Goal: Task Accomplishment & Management: Manage account settings

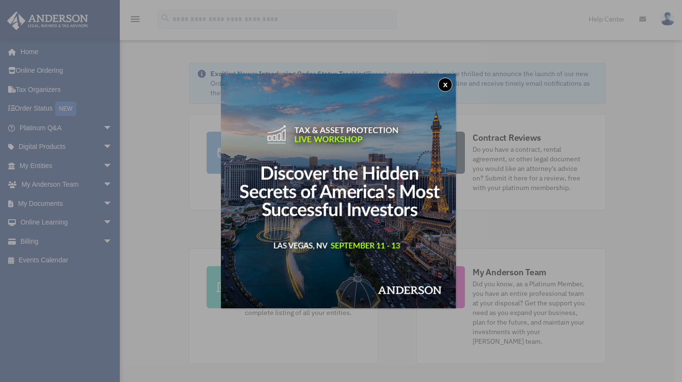
click at [446, 85] on button "x" at bounding box center [445, 85] width 14 height 14
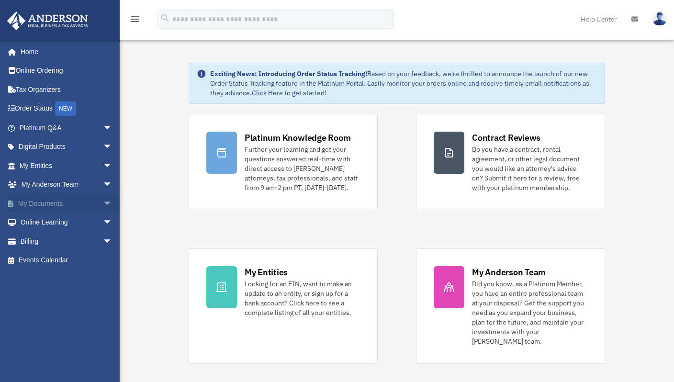
click at [46, 204] on link "My Documents arrow_drop_down" at bounding box center [67, 203] width 120 height 19
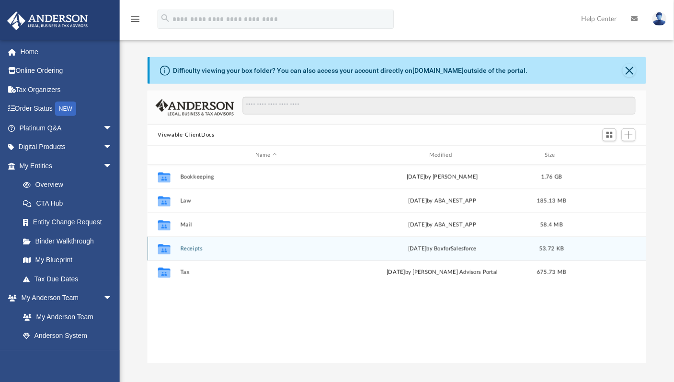
scroll to position [210, 492]
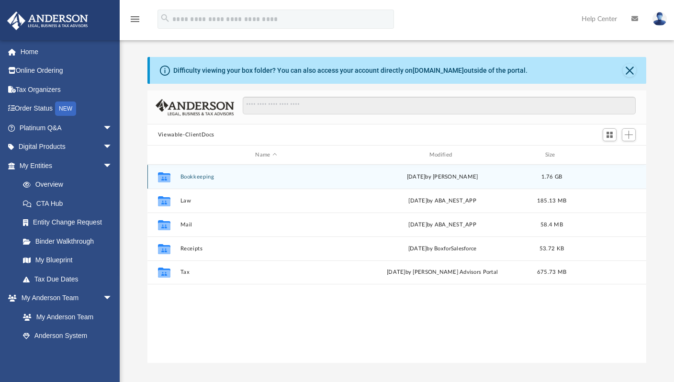
click at [207, 177] on button "Bookkeeping" at bounding box center [266, 177] width 172 height 6
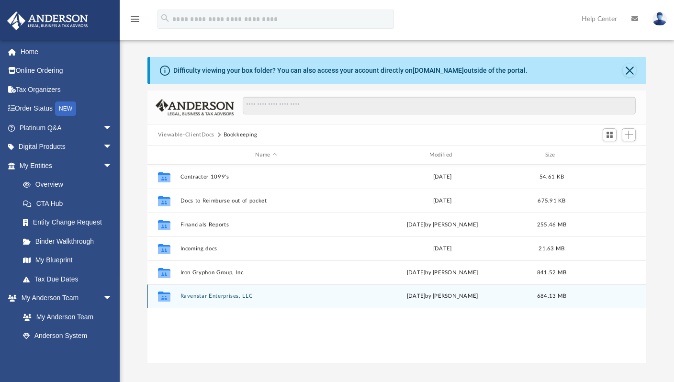
click at [238, 300] on div "Collaborated Folder Ravenstar Enterprises, LLC [DATE] by [PERSON_NAME] 684.13 MB" at bounding box center [397, 297] width 499 height 24
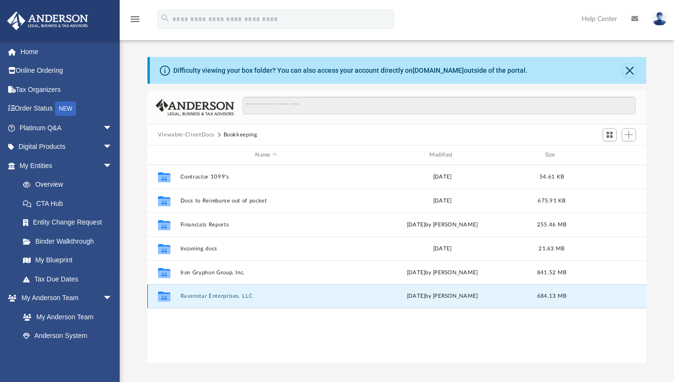
click at [238, 298] on button "Ravenstar Enterprises, LLC" at bounding box center [266, 296] width 172 height 6
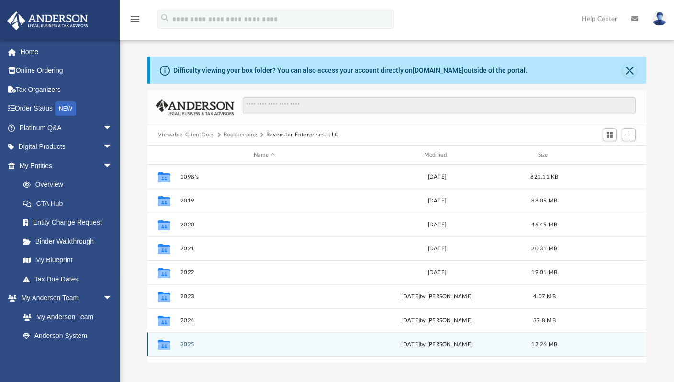
click at [186, 338] on div "Collaborated Folder 2025 Wed May 14 2025 by Patrik Kusek 12.26 MB" at bounding box center [397, 344] width 499 height 24
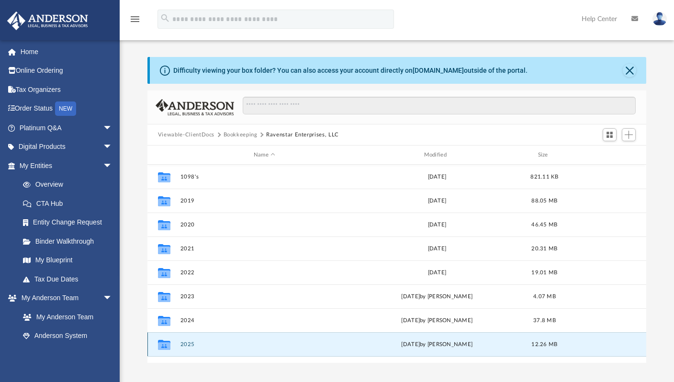
click at [186, 338] on div "Collaborated Folder 2025 Wed May 14 2025 by Patrik Kusek 12.26 MB" at bounding box center [397, 344] width 499 height 24
click at [167, 344] on icon "grid" at bounding box center [164, 346] width 12 height 8
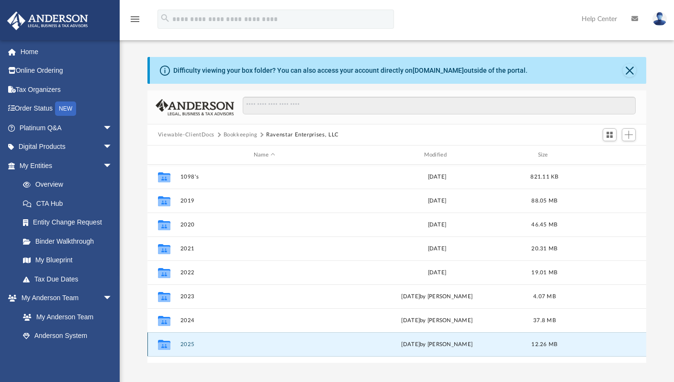
click at [258, 345] on button "2025" at bounding box center [264, 345] width 169 height 6
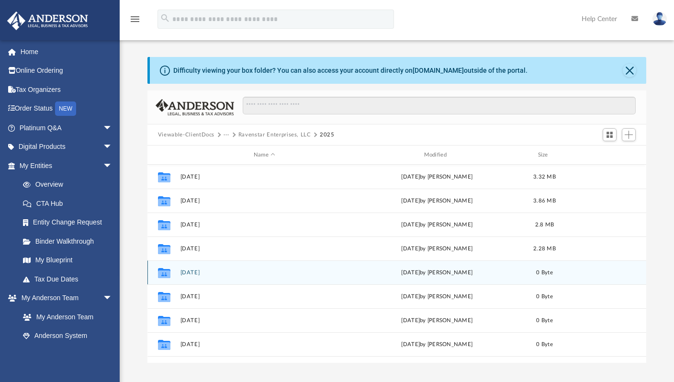
click at [231, 271] on button "05 May" at bounding box center [264, 273] width 169 height 6
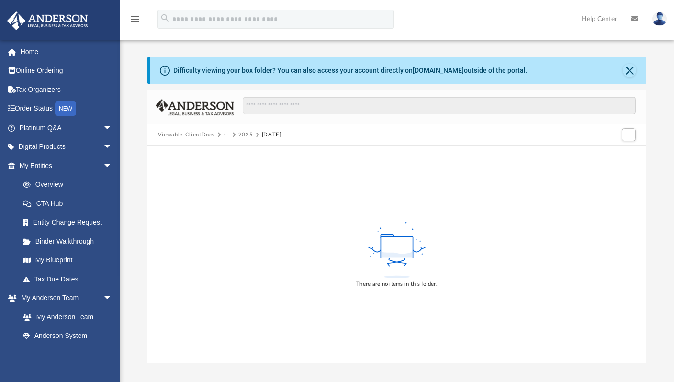
click at [231, 271] on div "There are no items in this folder." at bounding box center [397, 254] width 499 height 217
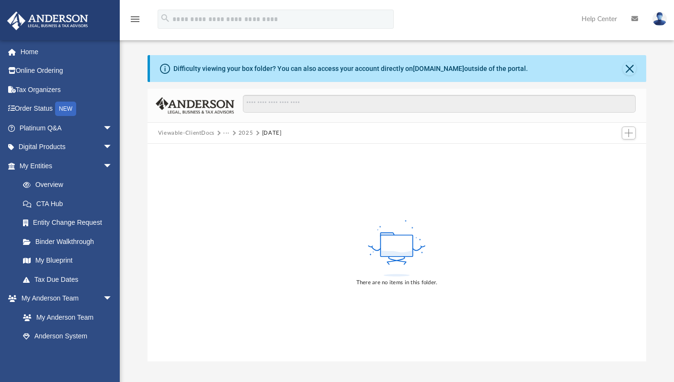
click at [186, 136] on button "Viewable-ClientDocs" at bounding box center [186, 133] width 57 height 9
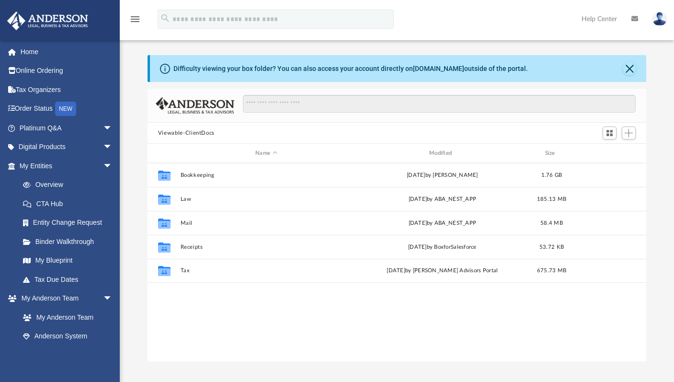
scroll to position [211, 492]
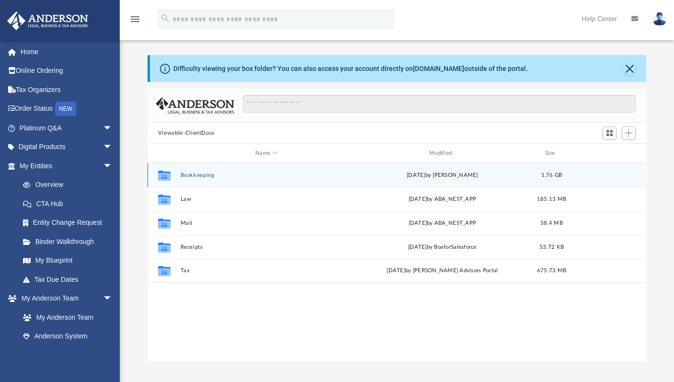
click at [184, 178] on div "Collaborated Folder Bookkeeping Tue Jul 8 2025 by Emily Dixon 1.76 GB" at bounding box center [397, 175] width 499 height 24
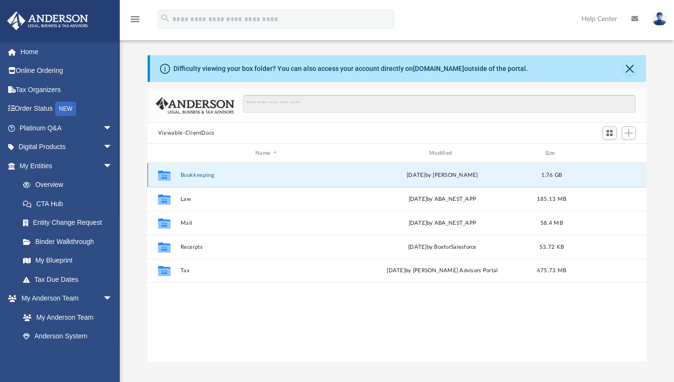
click at [197, 172] on button "Bookkeeping" at bounding box center [266, 175] width 172 height 6
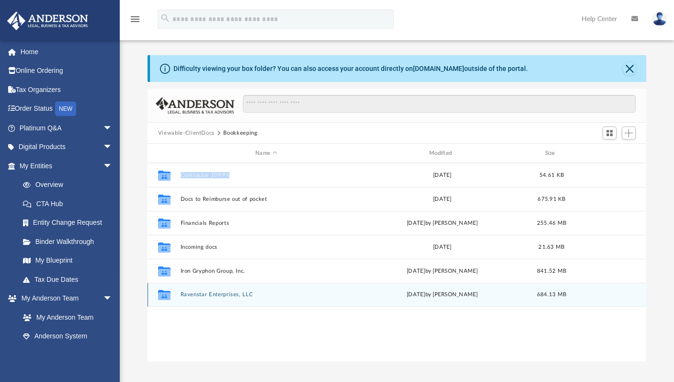
click at [223, 294] on button "Ravenstar Enterprises, LLC" at bounding box center [266, 294] width 172 height 6
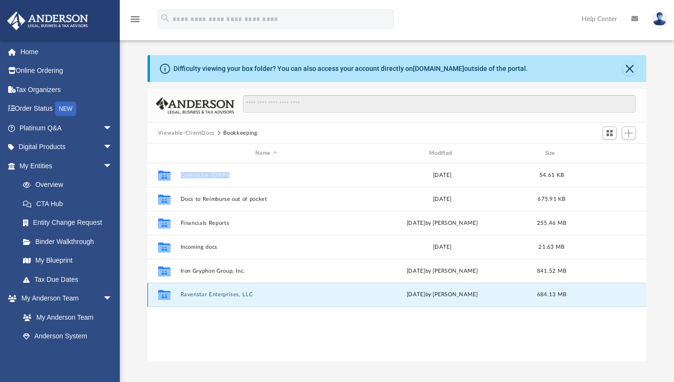
click at [223, 294] on button "Ravenstar Enterprises, LLC" at bounding box center [266, 294] width 172 height 6
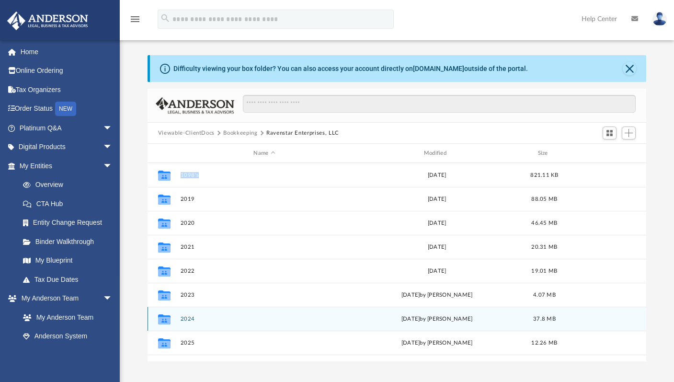
click at [190, 321] on button "2024" at bounding box center [264, 319] width 168 height 6
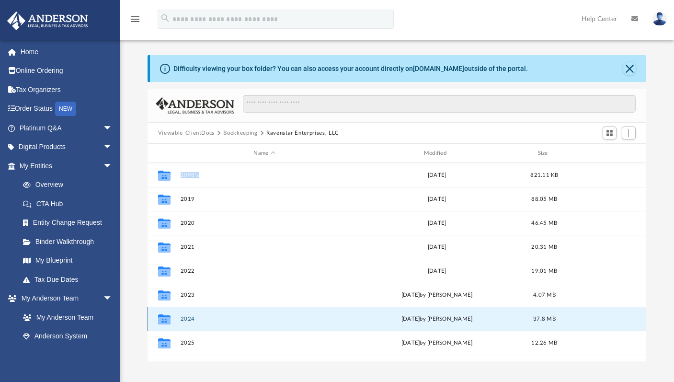
click at [190, 320] on button "2024" at bounding box center [264, 319] width 168 height 6
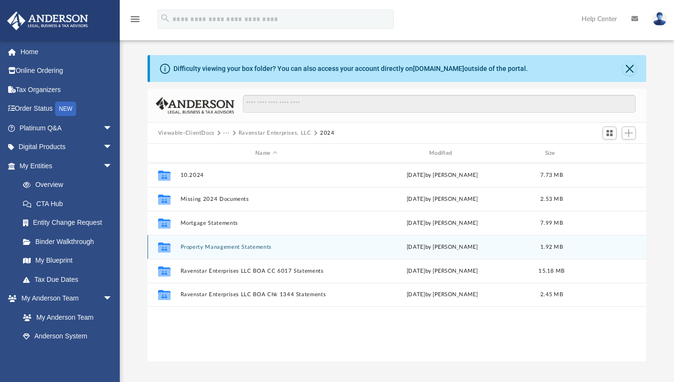
click at [228, 251] on div "Collaborated Folder Property Management Statements [DATE] by [PERSON_NAME] 1.92…" at bounding box center [397, 247] width 499 height 24
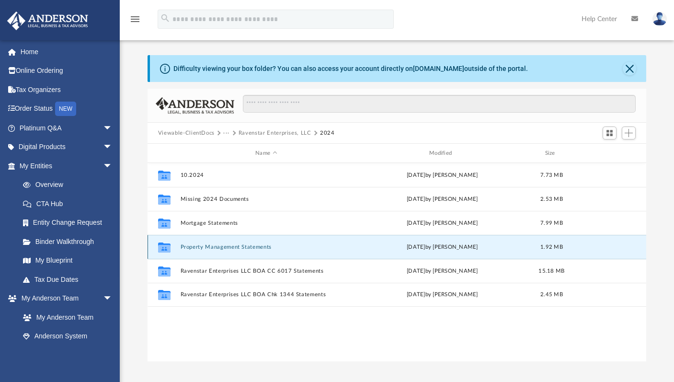
click at [228, 251] on div "Collaborated Folder Property Management Statements [DATE] by [PERSON_NAME] 1.92…" at bounding box center [397, 247] width 499 height 24
click at [227, 247] on button "Property Management Statements" at bounding box center [266, 247] width 172 height 6
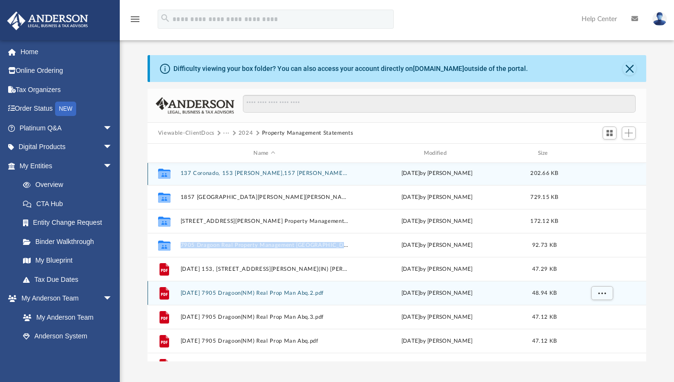
scroll to position [0, 0]
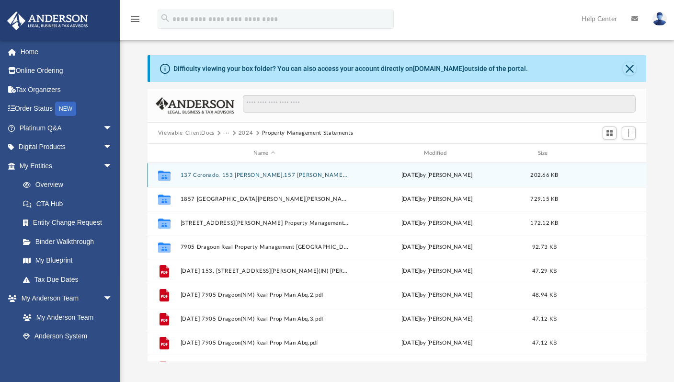
click at [329, 181] on div "Collaborated Folder 137 Coronado, [GEOGRAPHIC_DATA][PERSON_NAME],157 [PERSON_NA…" at bounding box center [397, 175] width 499 height 24
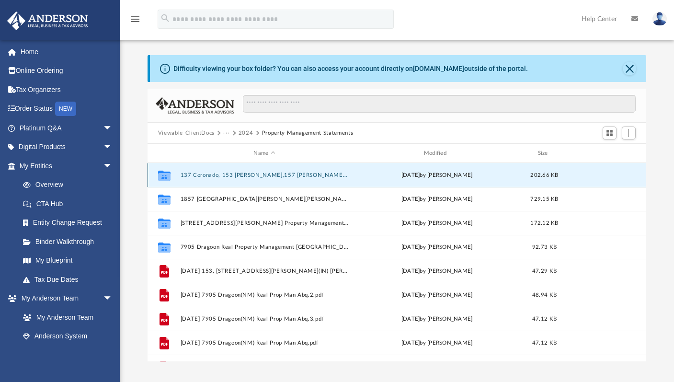
click at [327, 177] on button "137 Coronado, 153 [PERSON_NAME],157 [PERSON_NAME],[GEOGRAPHIC_DATA][PERSON_NAME…" at bounding box center [264, 175] width 168 height 6
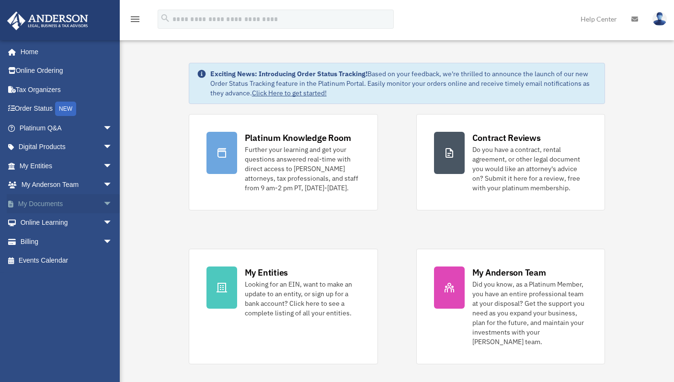
click at [64, 201] on link "My Documents arrow_drop_down" at bounding box center [67, 203] width 120 height 19
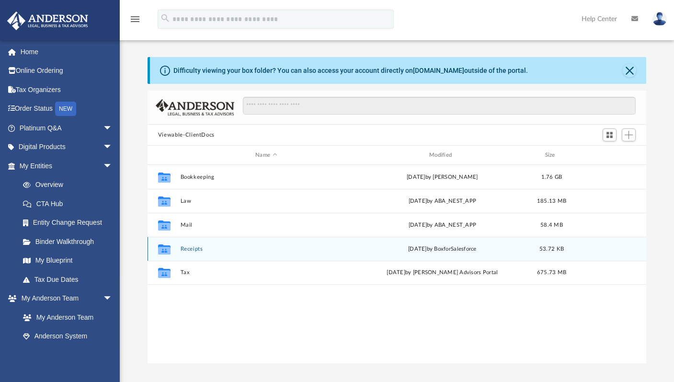
scroll to position [210, 491]
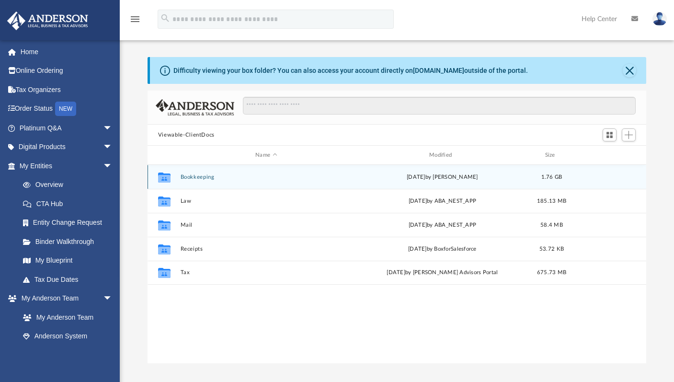
click at [198, 175] on button "Bookkeeping" at bounding box center [266, 177] width 172 height 6
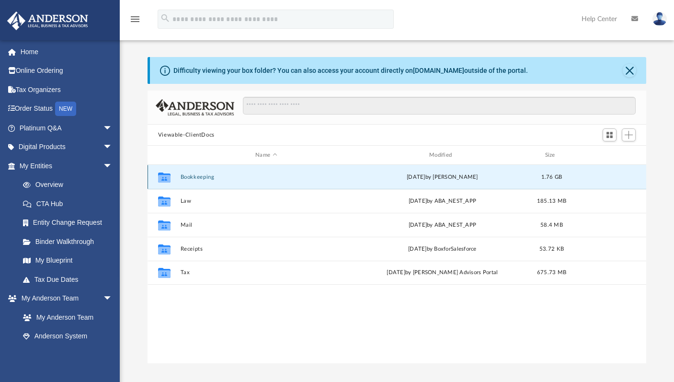
click at [198, 175] on button "Bookkeeping" at bounding box center [266, 177] width 172 height 6
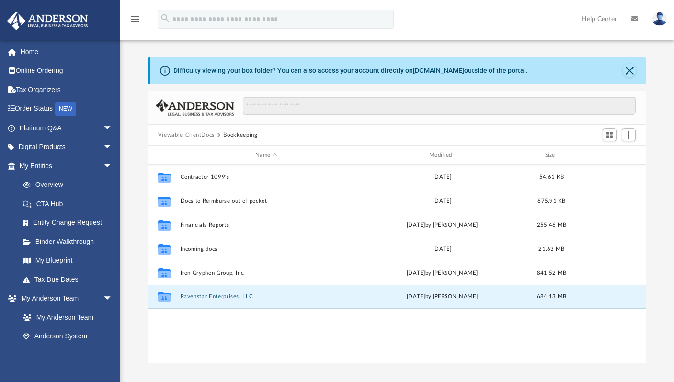
click at [211, 295] on button "Ravenstar Enterprises, LLC" at bounding box center [266, 296] width 172 height 6
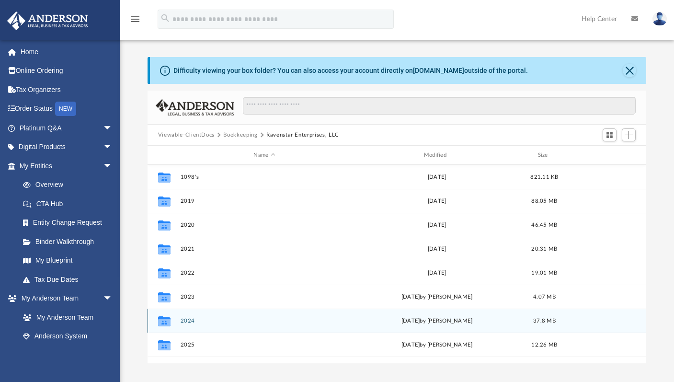
click at [190, 319] on button "2024" at bounding box center [264, 321] width 168 height 6
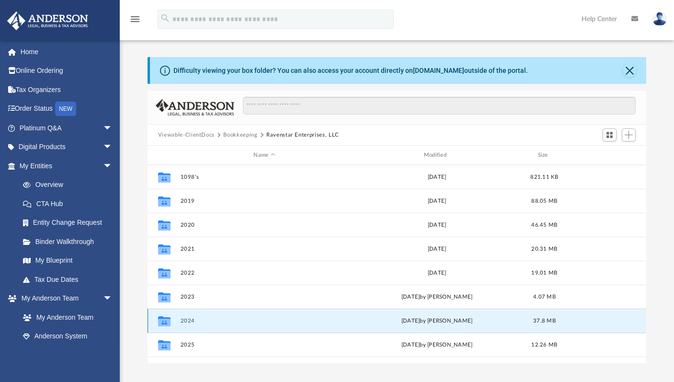
click at [190, 319] on button "2024" at bounding box center [264, 321] width 168 height 6
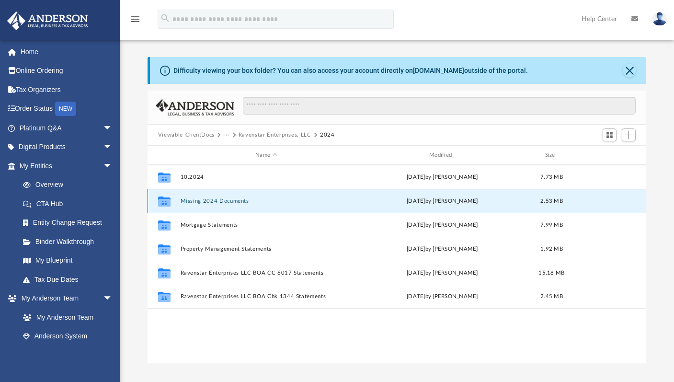
click at [217, 202] on button "Missing 2024 Documents" at bounding box center [266, 201] width 172 height 6
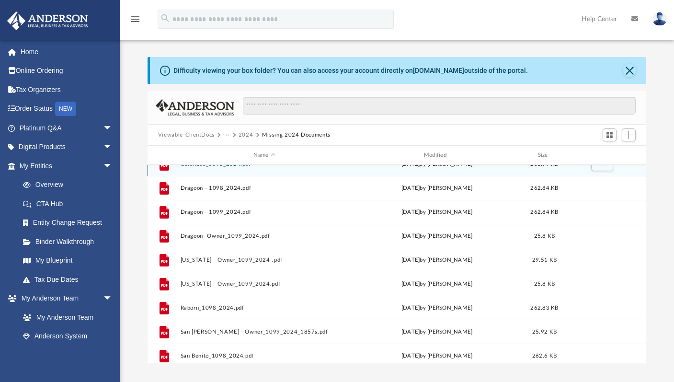
scroll to position [184, 0]
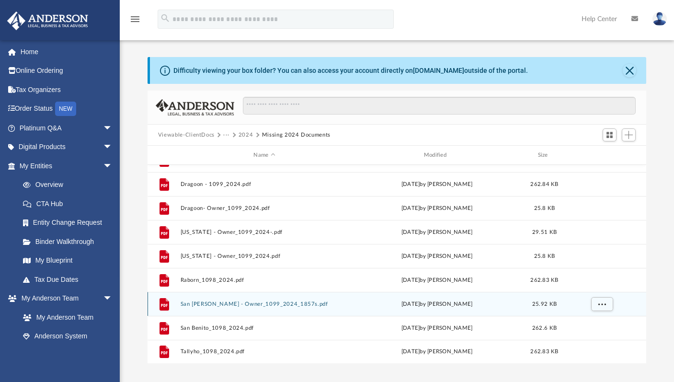
click at [253, 303] on button "San Benito - Owner_1099_2024_1857s.pdf" at bounding box center [264, 304] width 168 height 6
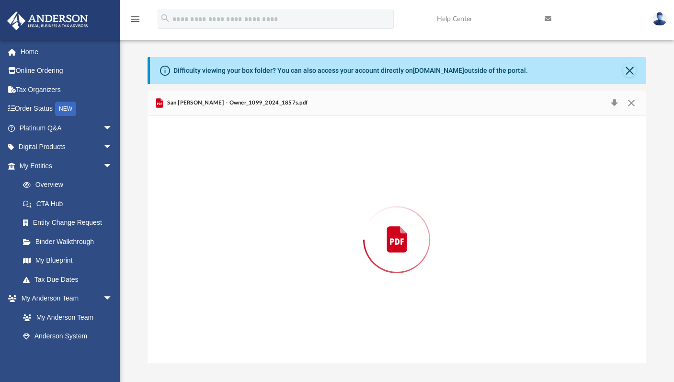
click at [253, 303] on div "Preview" at bounding box center [397, 239] width 499 height 247
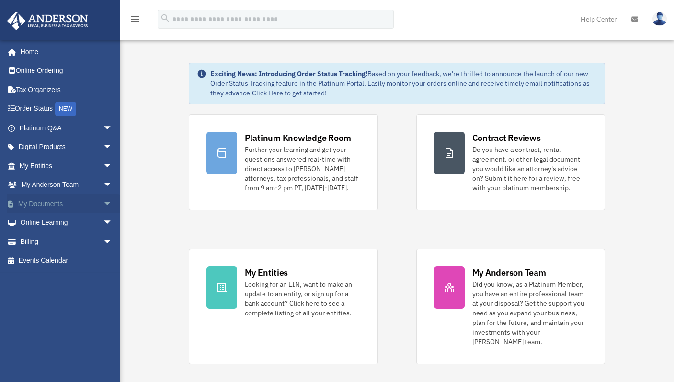
click at [55, 205] on link "My Documents arrow_drop_down" at bounding box center [67, 203] width 120 height 19
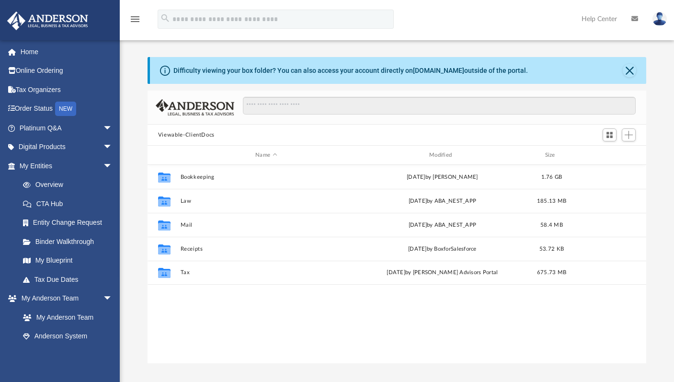
scroll to position [210, 491]
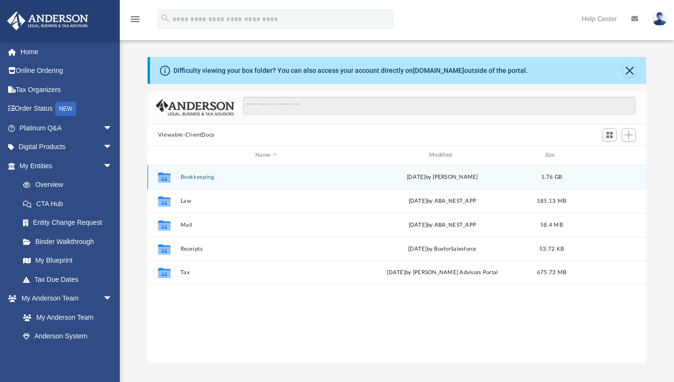
click at [205, 181] on div "Collaborated Folder Bookkeeping Tue Jul 8 2025 by Emily Dixon 1.76 GB" at bounding box center [397, 177] width 499 height 24
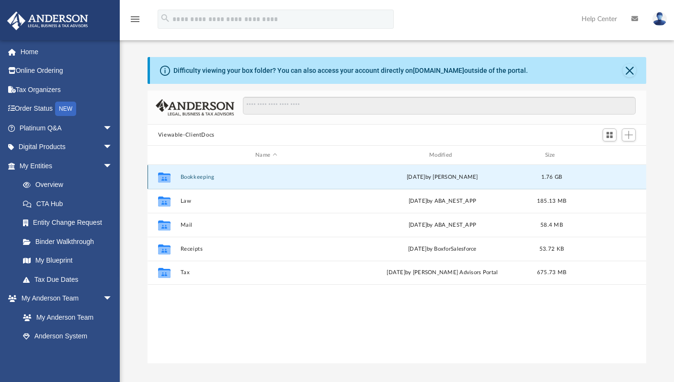
click at [202, 174] on button "Bookkeeping" at bounding box center [266, 177] width 172 height 6
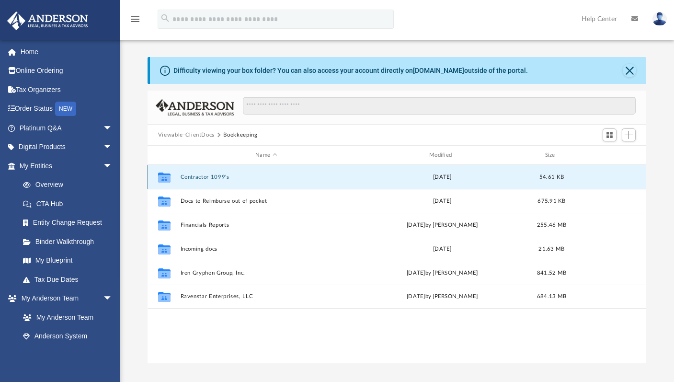
click at [202, 174] on button "Contractor 1099's" at bounding box center [266, 177] width 172 height 6
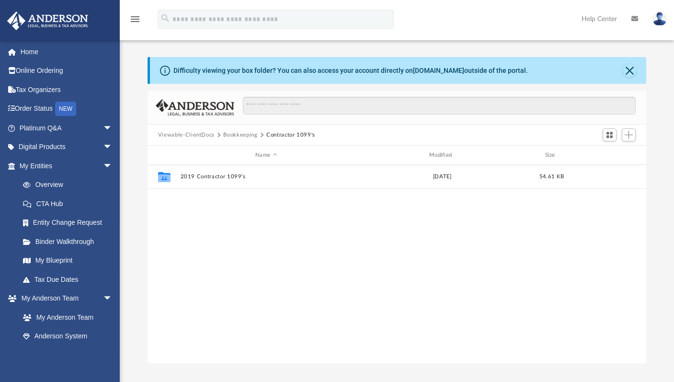
click at [244, 133] on button "Bookkeeping" at bounding box center [240, 135] width 34 height 9
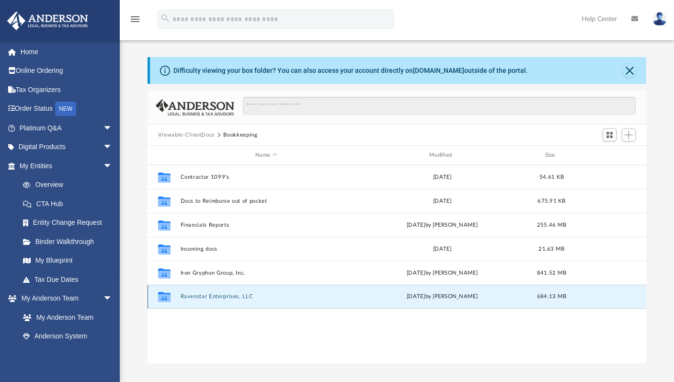
click at [221, 299] on button "Ravenstar Enterprises, LLC" at bounding box center [266, 296] width 172 height 6
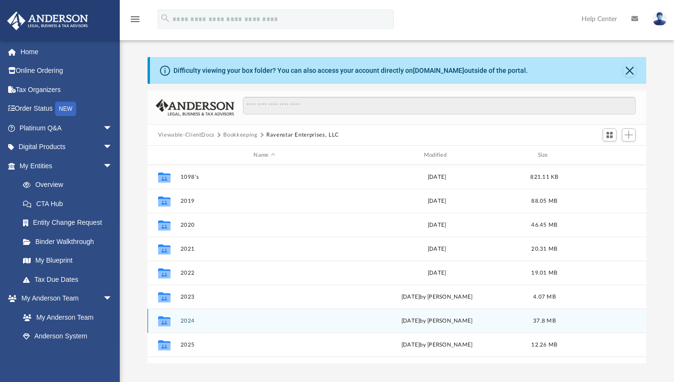
click at [187, 319] on button "2024" at bounding box center [264, 321] width 168 height 6
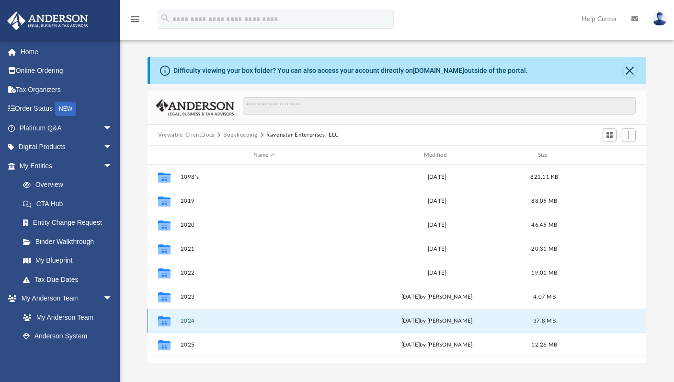
click at [187, 319] on button "2024" at bounding box center [264, 321] width 168 height 6
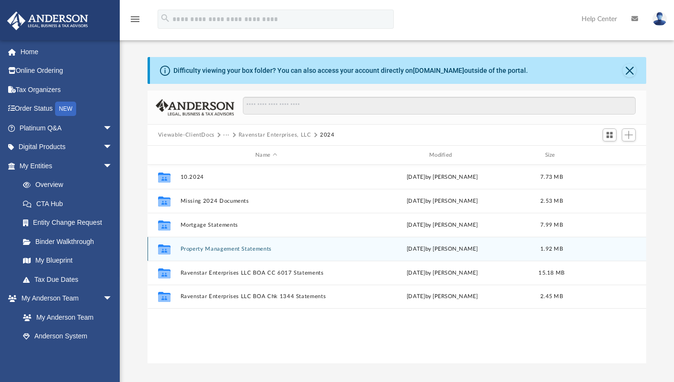
click at [257, 246] on button "Property Management Statements" at bounding box center [266, 249] width 172 height 6
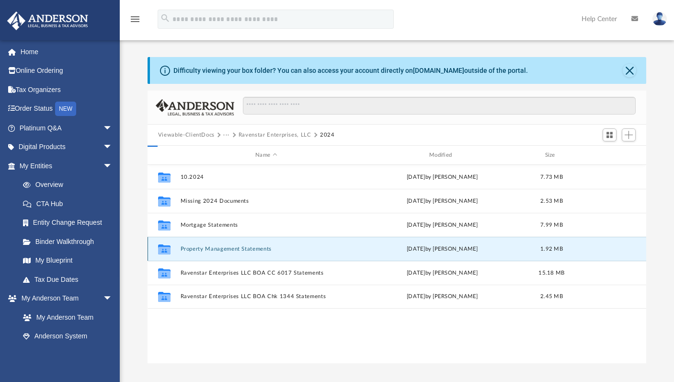
click at [257, 246] on button "Property Management Statements" at bounding box center [266, 249] width 172 height 6
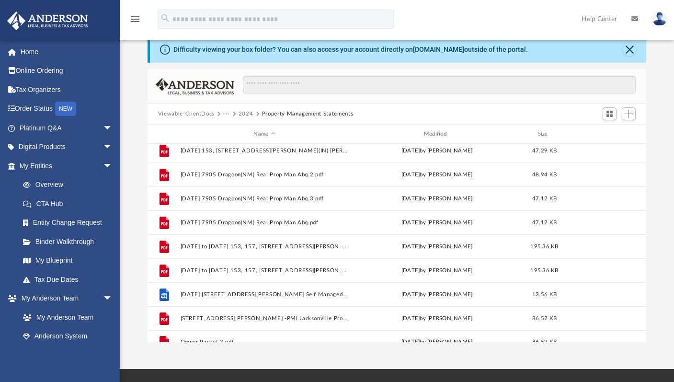
scroll to position [0, 0]
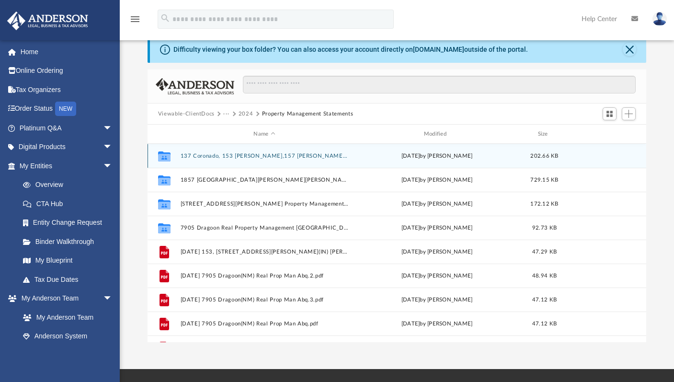
click at [257, 156] on button "137 Coronado, 153 Andrews,157 Andrews,169 Andrews,6748 Doris The Ostler Group L…" at bounding box center [264, 156] width 168 height 6
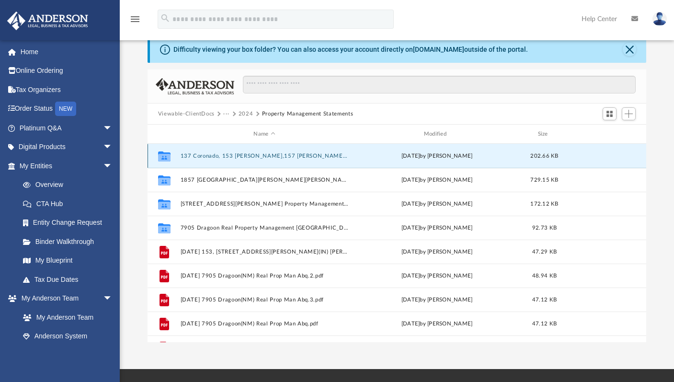
click at [257, 156] on button "137 Coronado, 153 Andrews,157 Andrews,169 Andrews,6748 Doris The Ostler Group L…" at bounding box center [264, 156] width 168 height 6
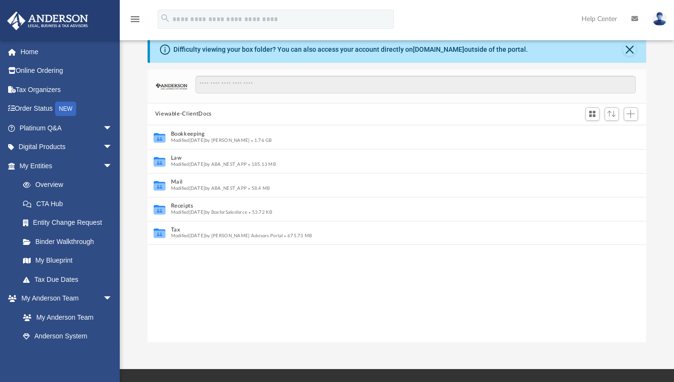
scroll to position [21, 0]
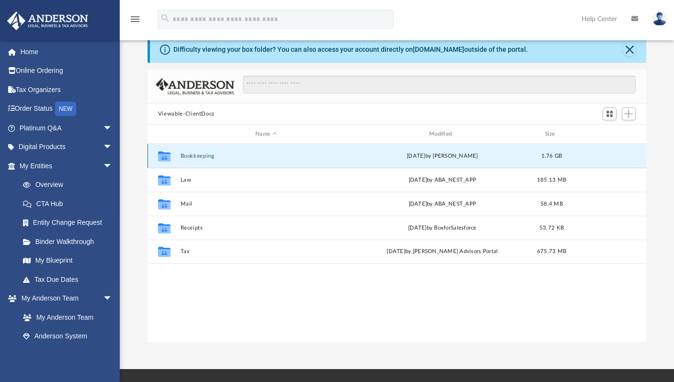
click at [217, 153] on button "Bookkeeping" at bounding box center [266, 156] width 172 height 6
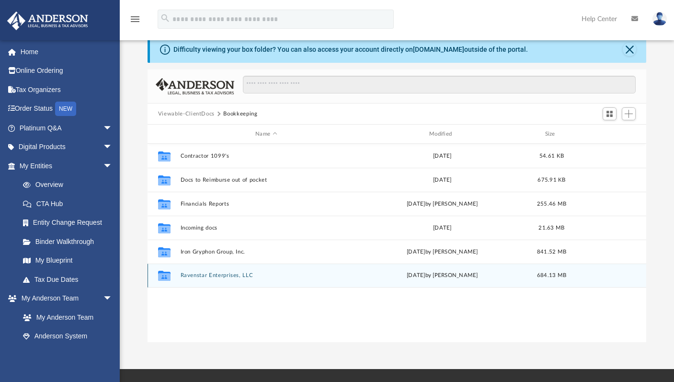
click at [237, 276] on button "Ravenstar Enterprises, LLC" at bounding box center [266, 275] width 172 height 6
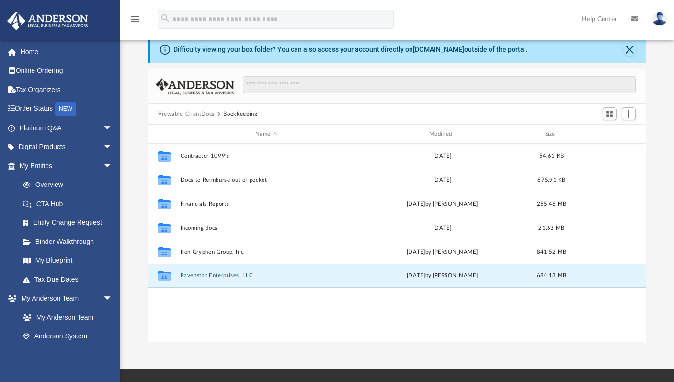
click at [237, 276] on button "Ravenstar Enterprises, LLC" at bounding box center [266, 275] width 172 height 6
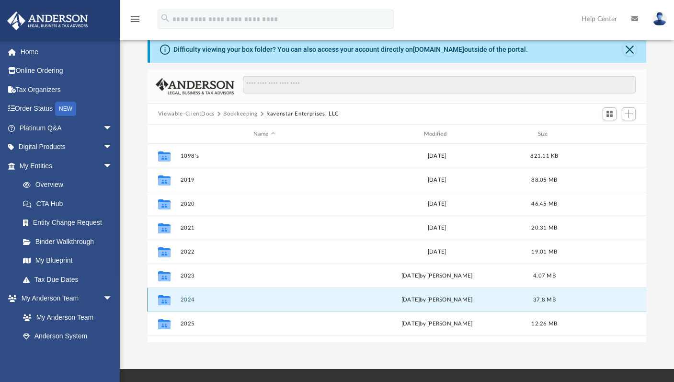
click at [183, 302] on button "2024" at bounding box center [264, 299] width 168 height 6
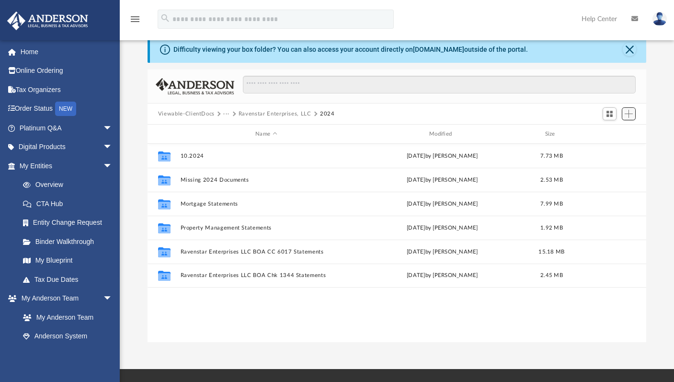
click at [631, 111] on span "Add" at bounding box center [629, 114] width 8 height 8
click at [619, 147] on li "New Folder" at bounding box center [615, 147] width 31 height 10
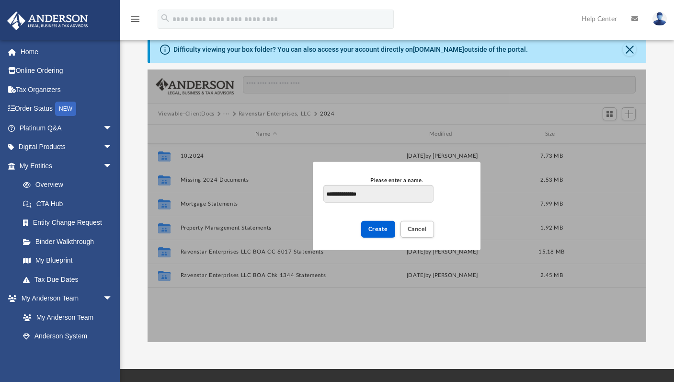
type input "**********"
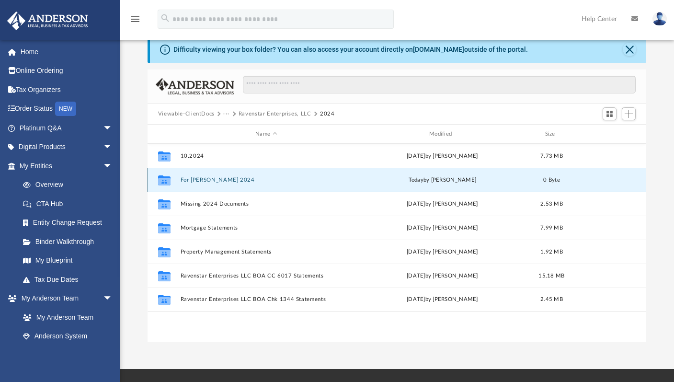
click at [204, 179] on button "For Dawson 2024" at bounding box center [266, 180] width 172 height 6
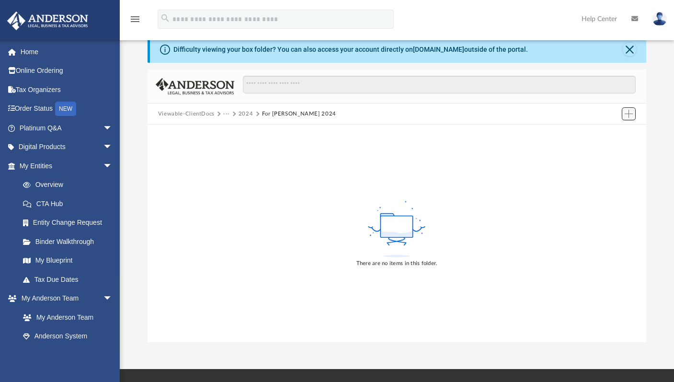
click at [628, 113] on span "Add" at bounding box center [629, 114] width 8 height 8
click at [614, 129] on li "Upload" at bounding box center [615, 132] width 31 height 10
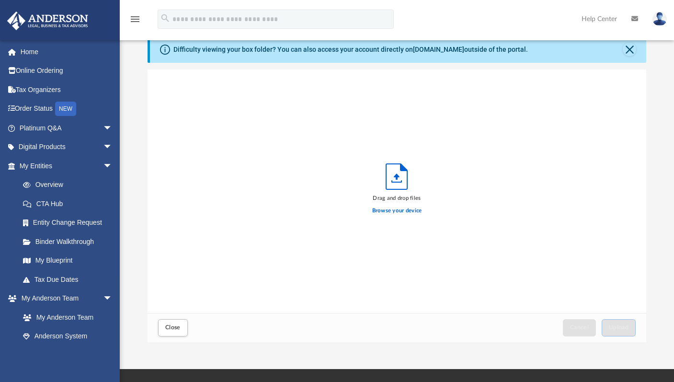
scroll to position [236, 491]
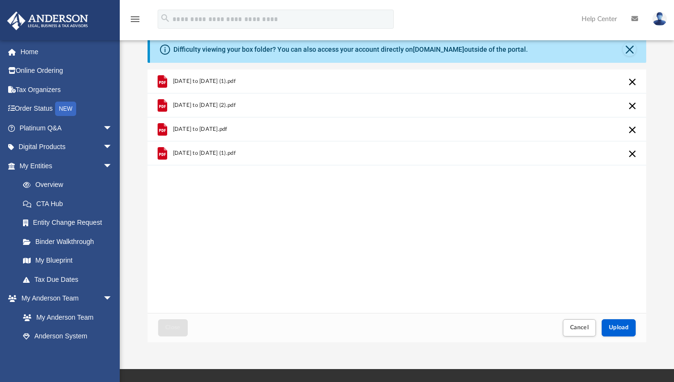
click at [235, 154] on span "May 10, 2025 to Jun 10, 2025 (1).pdf" at bounding box center [203, 153] width 63 height 6
click at [632, 153] on button "Cancel this upload" at bounding box center [632, 153] width 11 height 11
click at [632, 81] on button "Cancel this upload" at bounding box center [632, 81] width 11 height 11
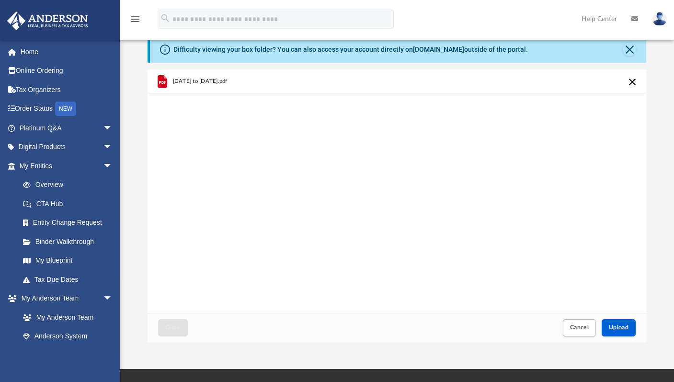
click at [632, 81] on button "Cancel this upload" at bounding box center [632, 81] width 11 height 11
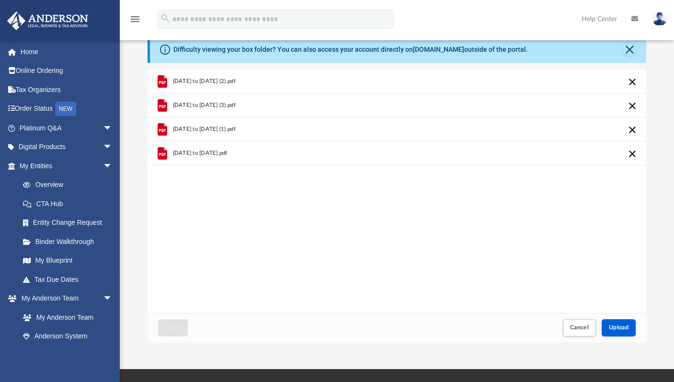
click at [633, 128] on button "Cancel this upload" at bounding box center [632, 129] width 11 height 11
click at [632, 104] on button "Cancel this upload" at bounding box center [632, 105] width 11 height 11
click at [614, 324] on span "Upload" at bounding box center [619, 327] width 20 height 6
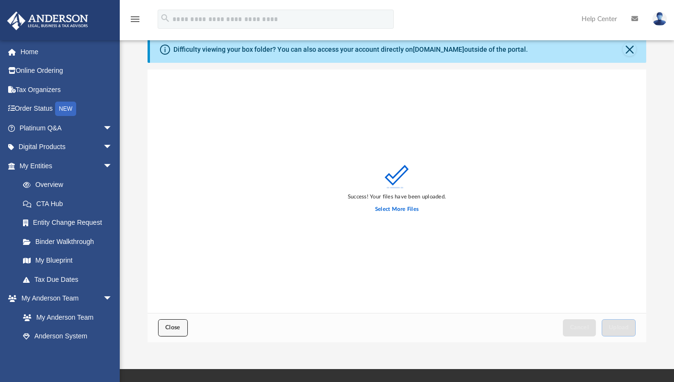
click at [174, 325] on span "Close" at bounding box center [172, 327] width 15 height 6
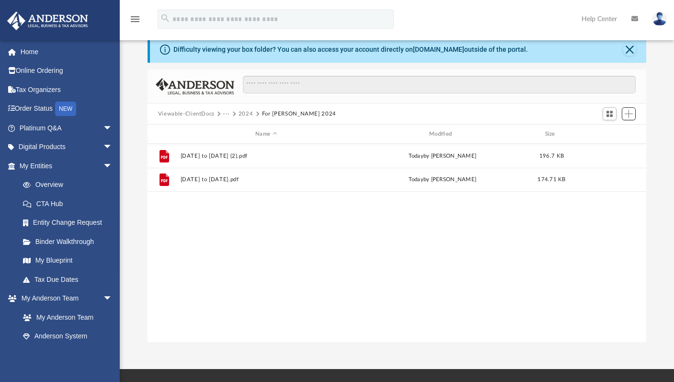
scroll to position [210, 491]
click at [275, 111] on button "For Dawson 2024" at bounding box center [299, 114] width 74 height 9
click at [251, 113] on button "2024" at bounding box center [246, 114] width 15 height 9
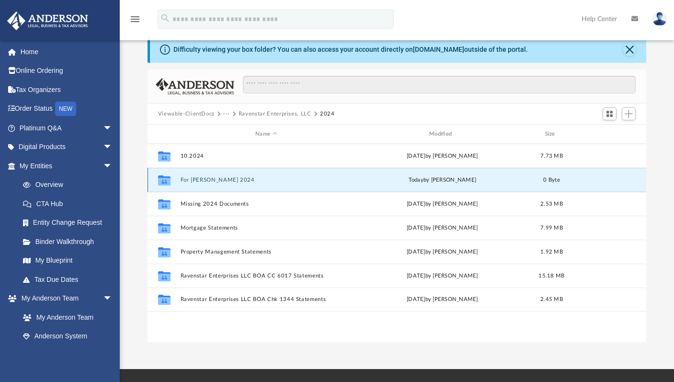
click at [581, 177] on div "Collaborated Folder For Dawson 2024 today by Patrik Kusek 0 Byte" at bounding box center [397, 180] width 499 height 24
click at [211, 181] on button "For Dawson 2024" at bounding box center [266, 180] width 172 height 6
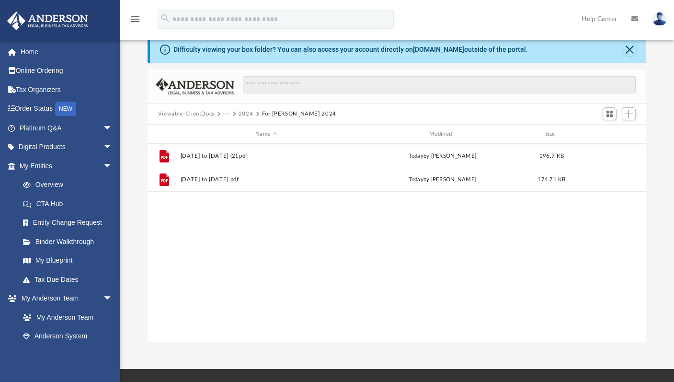
click at [305, 281] on div "File Apr 26, 2024 to Jul 31, 2024 (2).pdf today by Patrik Kusek 196.7 KB File A…" at bounding box center [397, 243] width 499 height 199
click at [243, 113] on button "2024" at bounding box center [246, 114] width 15 height 9
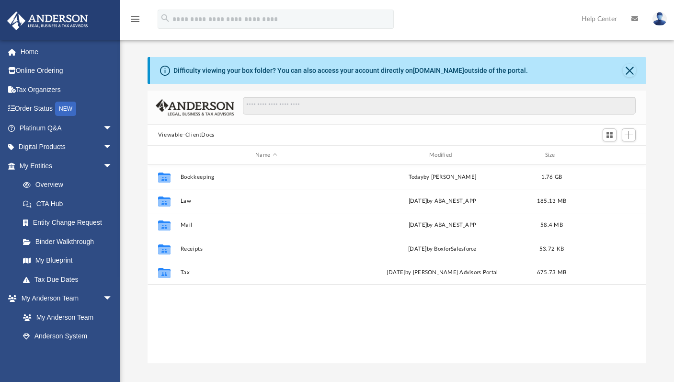
scroll to position [210, 491]
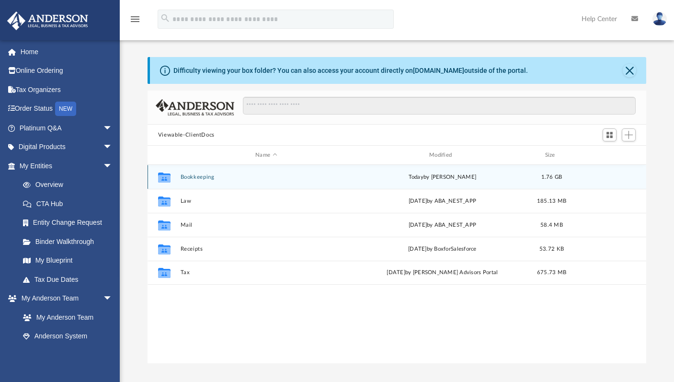
click at [205, 177] on button "Bookkeeping" at bounding box center [266, 177] width 172 height 6
